Goal: Information Seeking & Learning: Learn about a topic

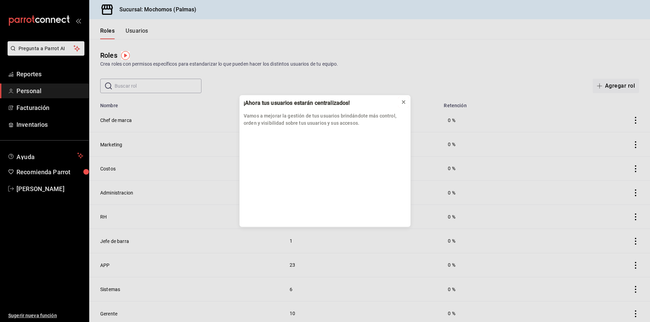
click at [402, 103] on icon at bounding box center [403, 101] width 5 height 5
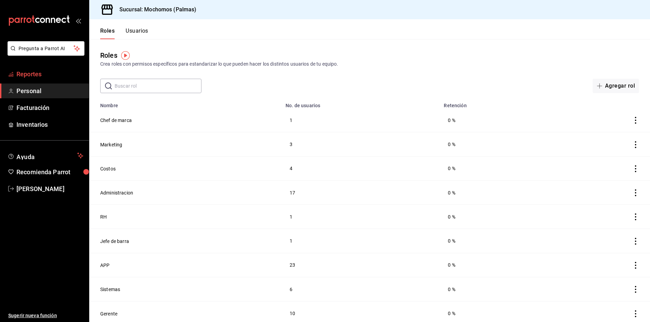
click at [55, 76] on span "Reportes" at bounding box center [49, 73] width 67 height 9
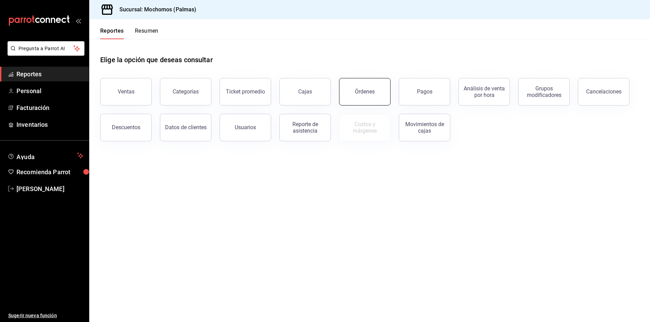
click at [372, 89] on div "Órdenes" at bounding box center [365, 91] width 20 height 7
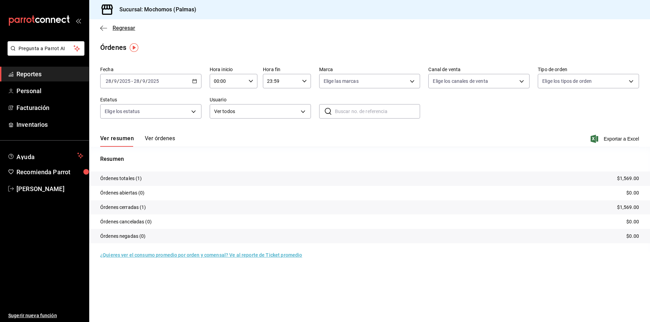
click at [132, 30] on span "Regresar" at bounding box center [124, 28] width 23 height 7
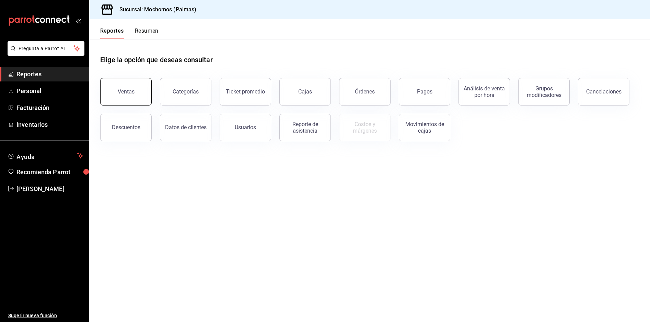
click at [135, 95] on button "Ventas" at bounding box center [126, 91] width 52 height 27
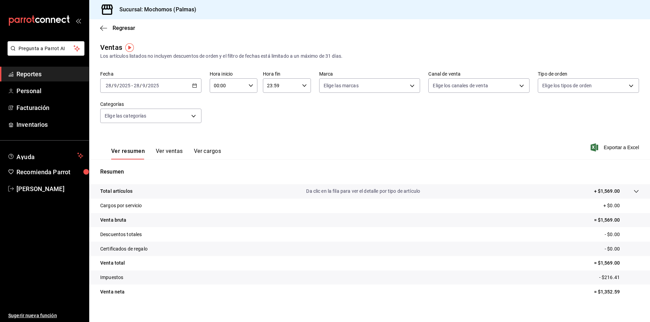
click at [138, 83] on input "28" at bounding box center [137, 85] width 6 height 5
click at [126, 170] on span "Rango de fechas" at bounding box center [132, 167] width 53 height 7
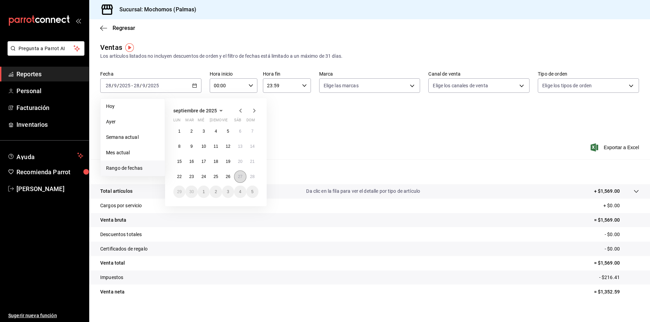
click at [239, 177] on abbr "27" at bounding box center [240, 176] width 4 height 5
click at [252, 179] on button "28" at bounding box center [253, 176] width 12 height 12
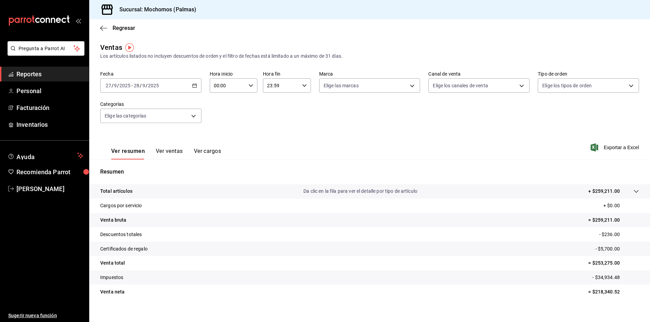
click at [634, 189] on icon at bounding box center [636, 191] width 5 height 5
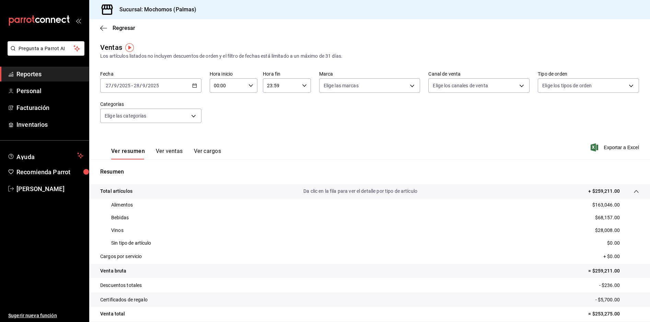
click at [165, 151] on button "Ver ventas" at bounding box center [169, 154] width 27 height 12
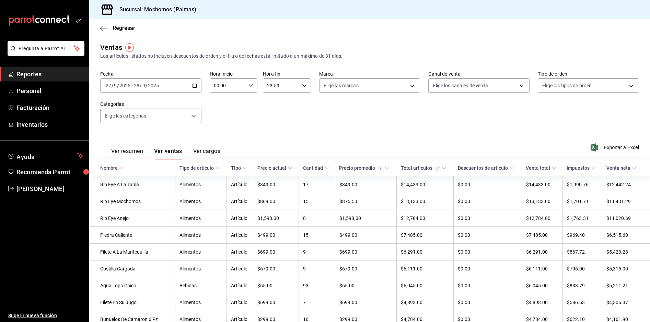
click at [124, 166] on th "Nombre" at bounding box center [132, 167] width 86 height 17
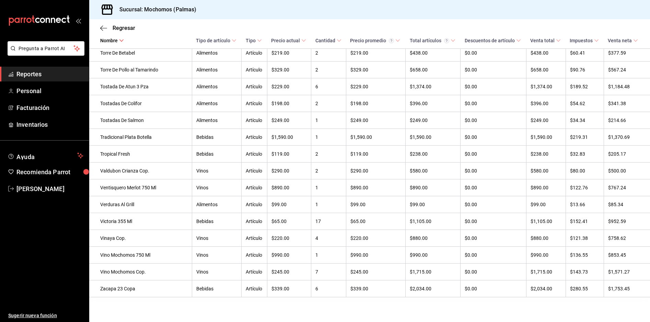
scroll to position [3240, 0]
click at [130, 27] on span "Regresar" at bounding box center [124, 28] width 23 height 7
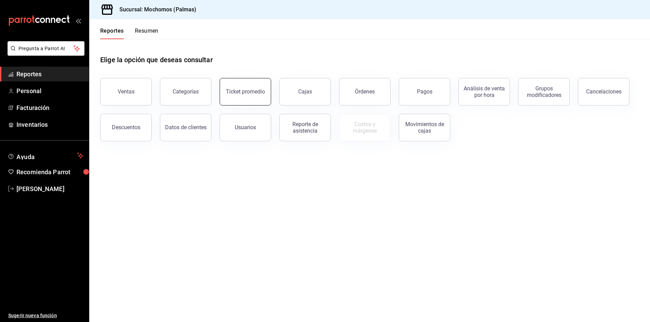
click at [235, 87] on button "Ticket promedio" at bounding box center [246, 91] width 52 height 27
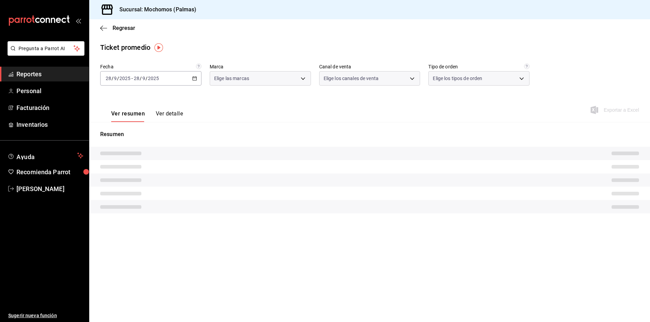
type input "70f98016-ab90-4f26-81e6-ab4884d8d8a0"
type input "PARROT,UBER_EATS,RAPPI,DIDI_FOOD,ONLINE"
type input "1406dacc-122d-474b-a961-72adf1b142d8,23052771-8e1b-43e3-b7da-1a661d939937,EXTER…"
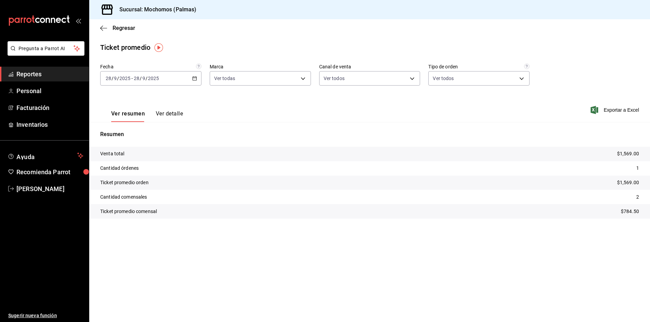
click at [191, 77] on div "[DATE] [DATE] - [DATE] [DATE]" at bounding box center [150, 78] width 101 height 14
click at [117, 160] on span "Rango de fechas" at bounding box center [132, 160] width 53 height 7
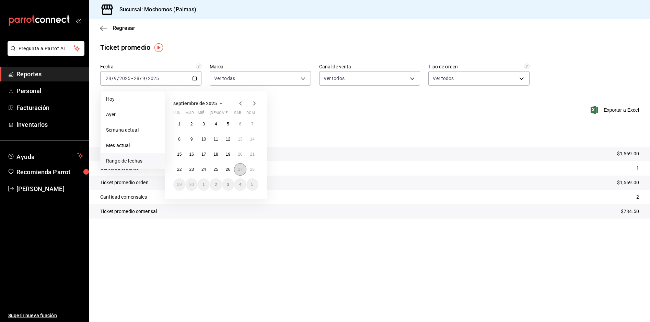
click at [242, 170] on abbr "27" at bounding box center [240, 169] width 4 height 5
click at [251, 169] on abbr "28" at bounding box center [252, 169] width 4 height 5
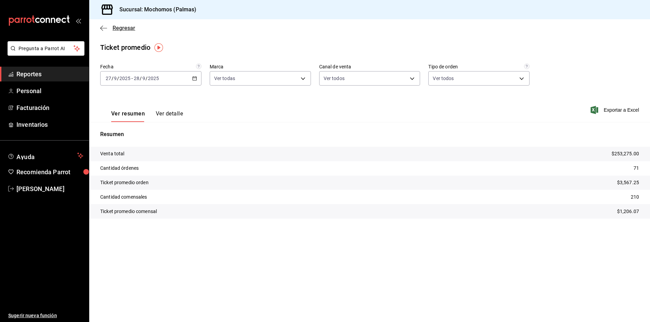
click at [118, 27] on span "Regresar" at bounding box center [124, 28] width 23 height 7
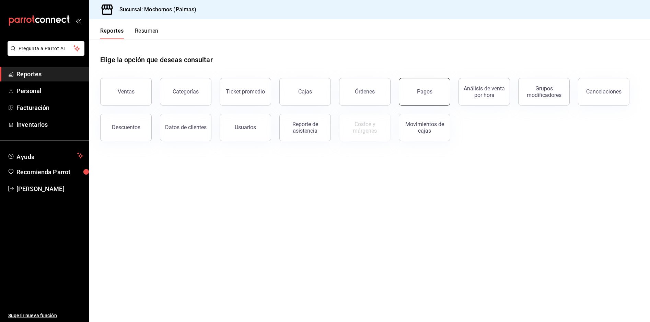
click at [409, 93] on button "Pagos" at bounding box center [425, 91] width 52 height 27
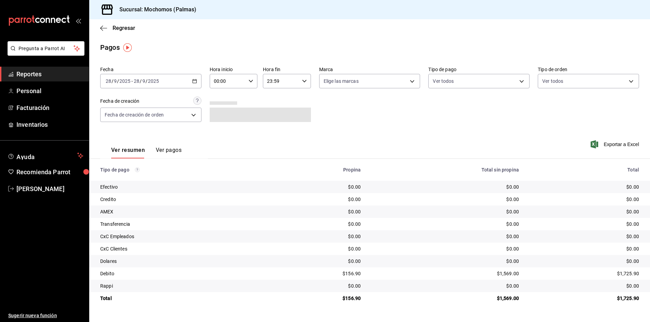
click at [191, 82] on div "[DATE] [DATE] - [DATE] [DATE]" at bounding box center [150, 81] width 101 height 14
click at [144, 178] on span "Rango de fechas" at bounding box center [132, 178] width 53 height 7
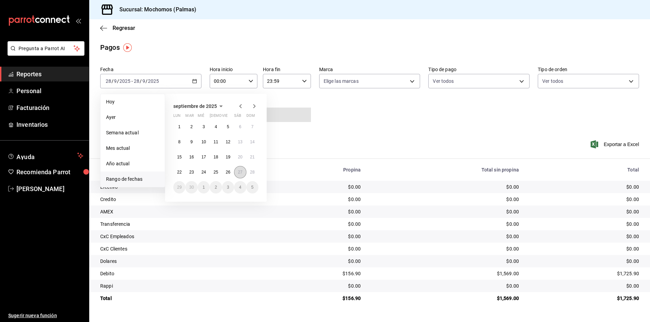
click at [240, 173] on abbr "27" at bounding box center [240, 172] width 4 height 5
click at [253, 172] on abbr "28" at bounding box center [252, 172] width 4 height 5
